Goal: Information Seeking & Learning: Check status

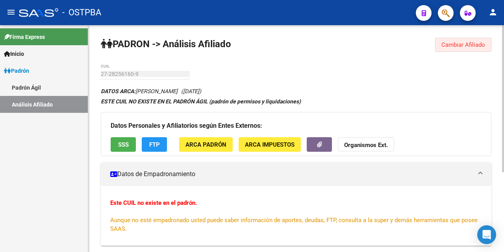
click at [451, 46] on span "Cambiar Afiliado" at bounding box center [463, 44] width 44 height 7
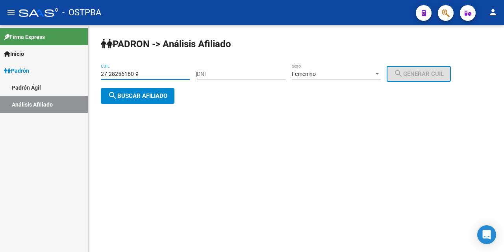
click at [170, 71] on input "27-28256160-9" at bounding box center [145, 74] width 89 height 7
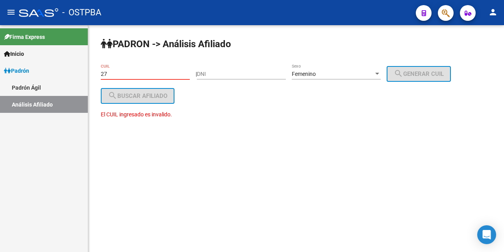
type input "2"
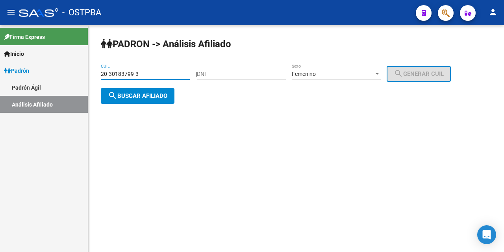
type input "20-30183799-3"
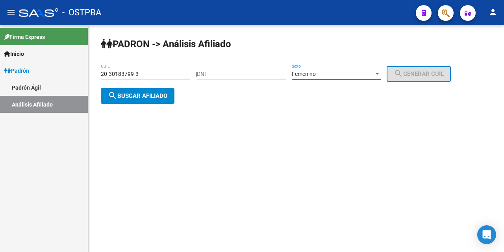
click at [381, 72] on div at bounding box center [376, 74] width 7 height 6
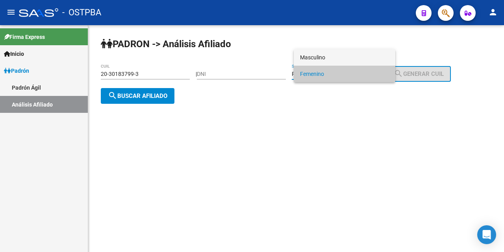
click at [347, 59] on span "Masculino" at bounding box center [344, 57] width 89 height 17
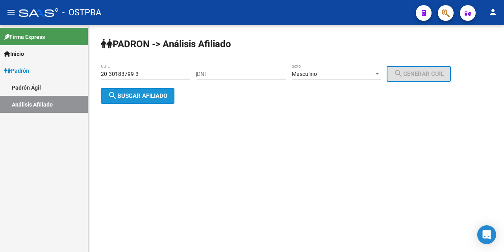
click at [158, 98] on span "search Buscar afiliado" at bounding box center [137, 95] width 59 height 7
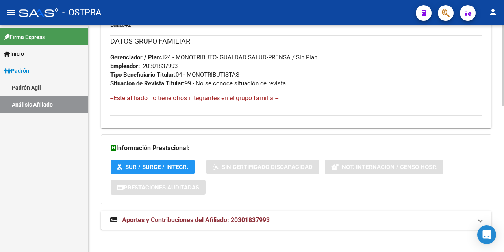
scroll to position [412, 0]
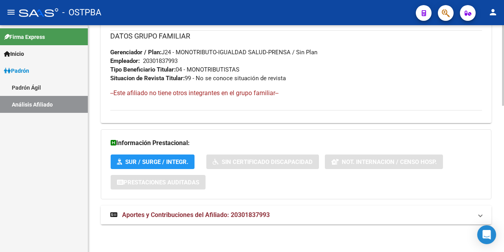
click at [179, 214] on span "Aportes y Contribuciones del Afiliado: 20301837993" at bounding box center [196, 214] width 148 height 7
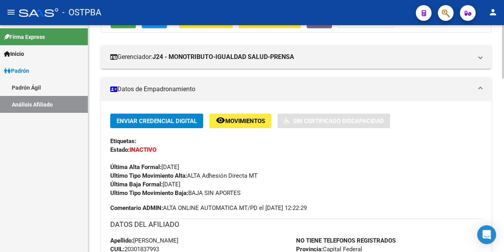
scroll to position [118, 0]
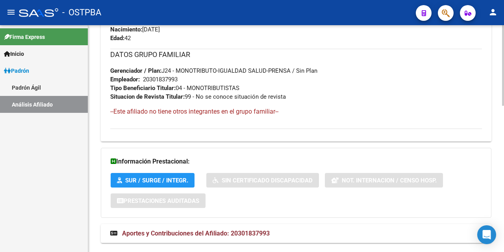
scroll to position [412, 0]
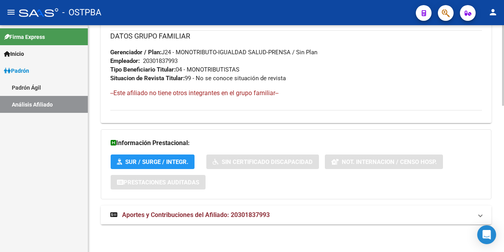
drag, startPoint x: 180, startPoint y: 213, endPoint x: 184, endPoint y: 219, distance: 7.3
click at [180, 214] on span "Aportes y Contribuciones del Afiliado: 20301837993" at bounding box center [196, 214] width 148 height 7
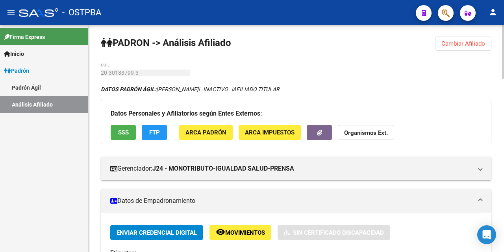
scroll to position [0, 0]
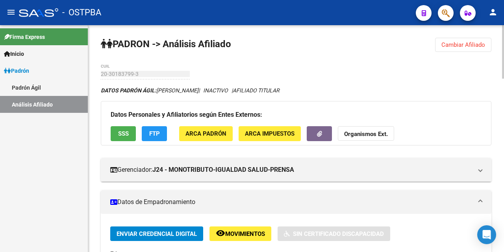
click at [464, 43] on span "Cambiar Afiliado" at bounding box center [463, 44] width 44 height 7
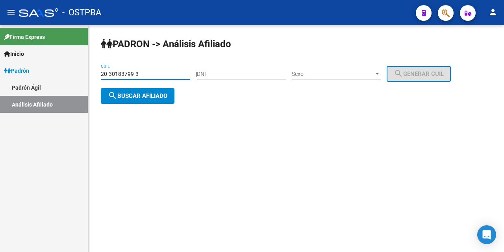
click at [168, 73] on input "20-30183799-3" at bounding box center [145, 74] width 89 height 7
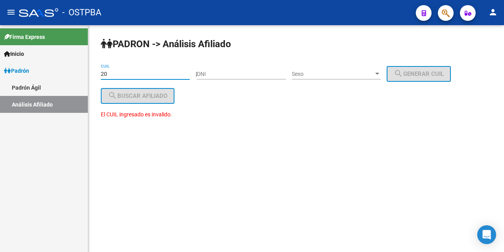
type input "2"
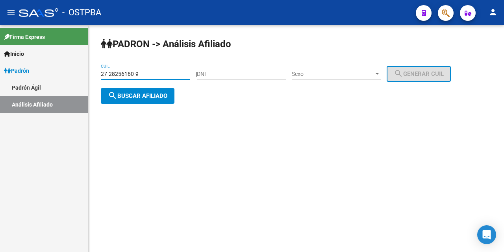
type input "27-28256160-9"
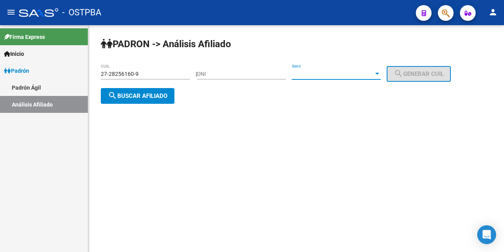
click at [379, 74] on div at bounding box center [377, 74] width 4 height 2
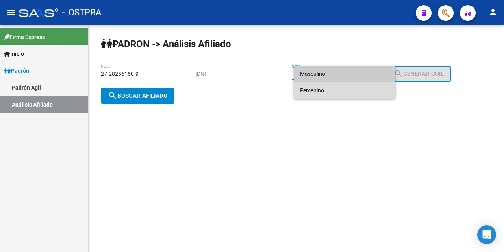
click at [322, 91] on span "Femenino" at bounding box center [344, 90] width 89 height 17
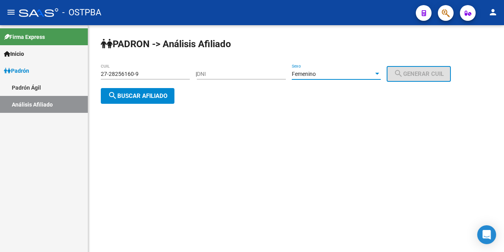
click at [153, 94] on span "search Buscar afiliado" at bounding box center [137, 95] width 59 height 7
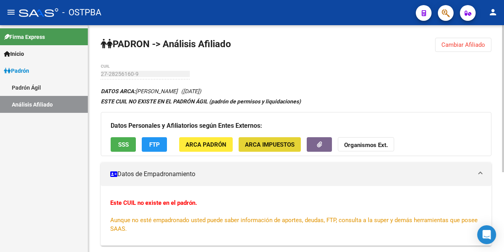
click at [275, 141] on span "ARCA Impuestos" at bounding box center [270, 144] width 50 height 7
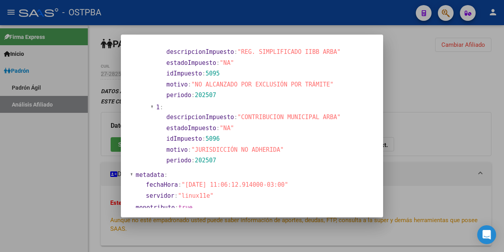
scroll to position [606, 0]
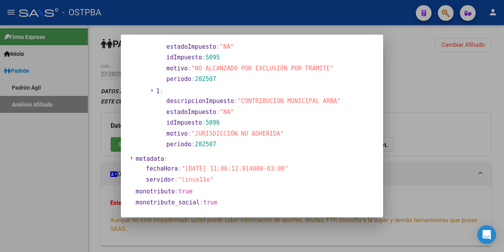
click at [290, 35] on div "datosGenerales : apellido : "[PERSON_NAME]" domicilioFiscal : codPostal : "1722…" at bounding box center [252, 126] width 504 height 252
click at [295, 30] on div at bounding box center [252, 126] width 504 height 252
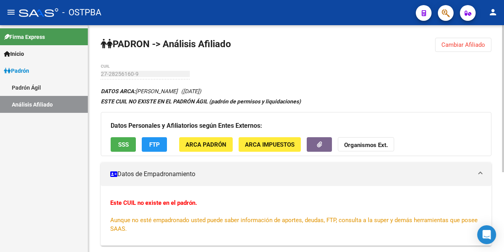
click at [216, 142] on span "ARCA Padrón" at bounding box center [205, 144] width 41 height 7
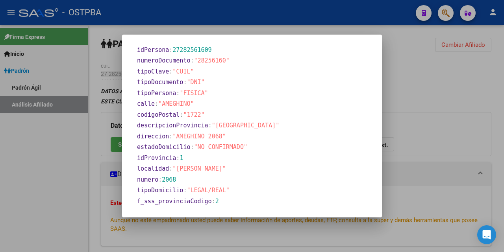
scroll to position [179, 0]
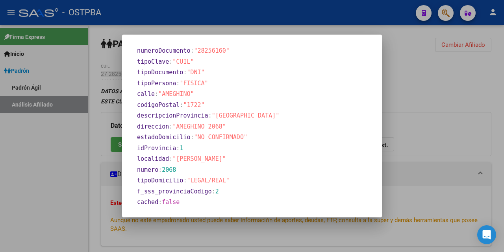
click at [299, 28] on div at bounding box center [252, 126] width 504 height 252
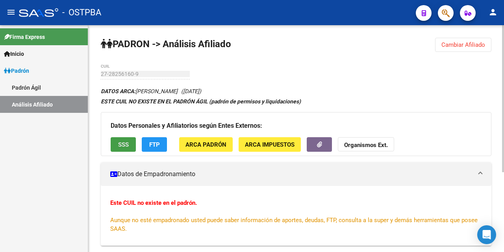
click at [120, 143] on span "SSS" at bounding box center [123, 144] width 11 height 7
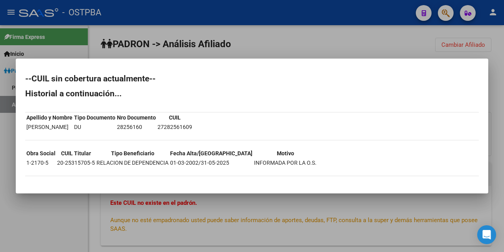
click at [247, 47] on div at bounding box center [252, 126] width 504 height 252
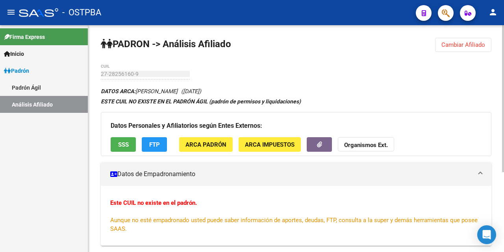
click at [152, 141] on span "FTP" at bounding box center [154, 144] width 11 height 7
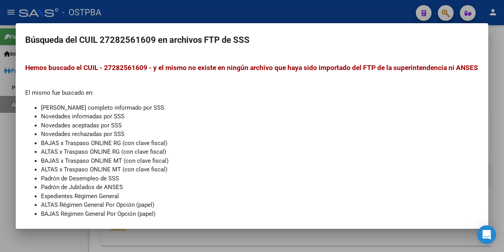
click at [227, 16] on div at bounding box center [252, 126] width 504 height 252
